Goal: Information Seeking & Learning: Check status

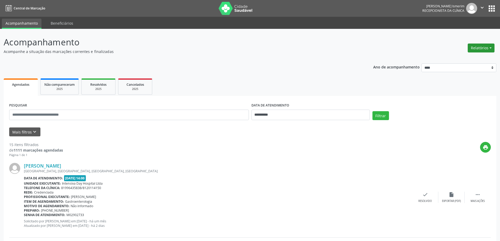
click at [486, 49] on button "Relatórios" at bounding box center [480, 48] width 27 height 9
click at [473, 58] on link "Agendamentos" at bounding box center [466, 59] width 56 height 7
select select "*"
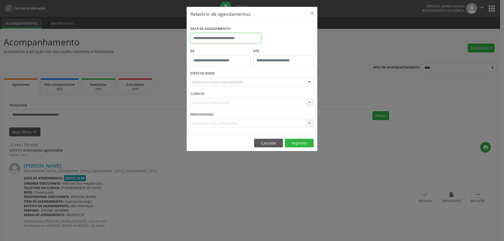
click at [217, 41] on input "text" at bounding box center [225, 38] width 71 height 10
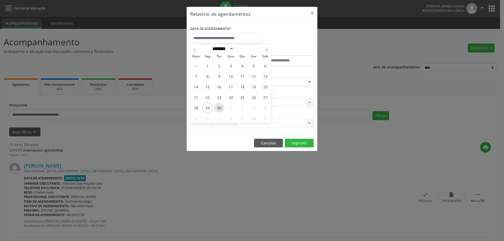
click at [218, 108] on span "30" at bounding box center [219, 108] width 10 height 10
type input "**********"
click at [218, 107] on span "30" at bounding box center [219, 108] width 10 height 10
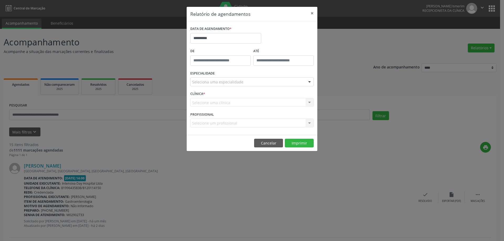
click at [304, 79] on div "Seleciona uma especialidade Todas as especialidades Alergologia Angiologia Arri…" at bounding box center [251, 81] width 123 height 9
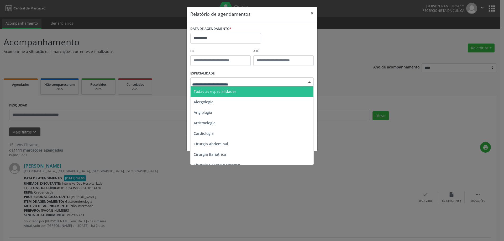
click at [207, 92] on span "Todas as especialidades" at bounding box center [215, 91] width 43 height 5
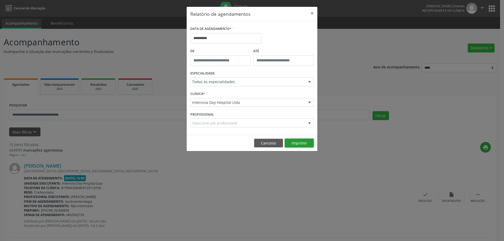
click at [300, 142] on button "Imprimir" at bounding box center [299, 143] width 29 height 9
click at [274, 143] on button "Cancelar" at bounding box center [268, 143] width 29 height 9
